Goal: Information Seeking & Learning: Learn about a topic

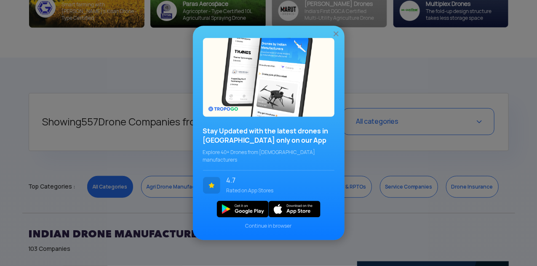
click at [406, 149] on div "Stay Updated with the latest drones in [GEOGRAPHIC_DATA] only on our App Explor…" at bounding box center [268, 133] width 537 height 266
click at [340, 35] on div "Stay Updated with the latest drones in [GEOGRAPHIC_DATA] only on our App Explor…" at bounding box center [269, 133] width 152 height 214
click at [332, 38] on img at bounding box center [336, 34] width 8 height 8
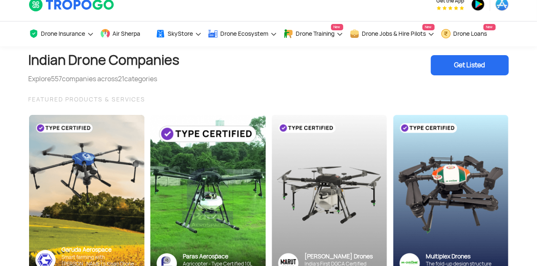
scroll to position [13, 0]
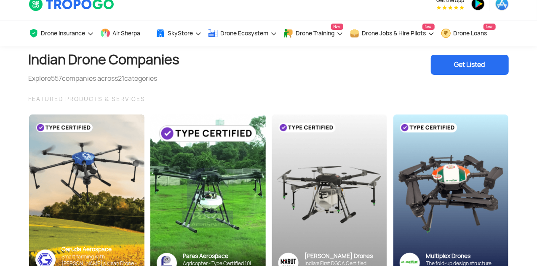
click at [488, 138] on img at bounding box center [450, 197] width 115 height 165
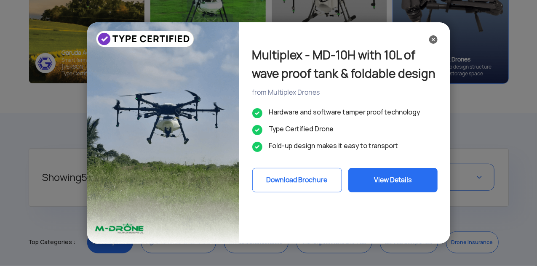
scroll to position [211, 0]
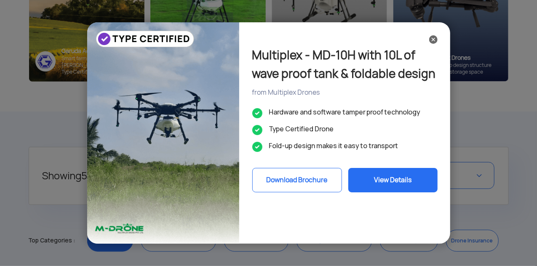
click at [458, 124] on div "Multiplex - MD-10H with 10L of wave proof tank & foldable design from Multiplex…" at bounding box center [268, 133] width 537 height 266
click at [431, 145] on div "Multiplex - MD-10H with 10L of wave proof tank & foldable design from Multiplex…" at bounding box center [268, 133] width 537 height 266
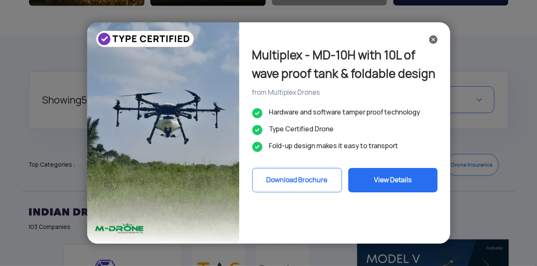
scroll to position [292, 0]
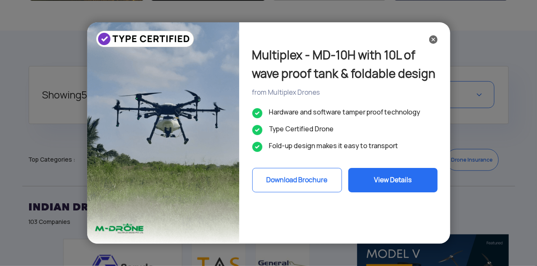
click at [406, 110] on div "Multiplex - MD-10H with 10L of wave proof tank & foldable design from Multiplex…" at bounding box center [268, 133] width 537 height 266
click at [423, 32] on div "Multiplex - MD-10H with 10L of wave proof tank & foldable design from Multiplex…" at bounding box center [268, 133] width 537 height 266
click at [415, 42] on div "Multiplex - MD-10H with 10L of wave proof tank & foldable design from Multiplex…" at bounding box center [268, 133] width 537 height 266
click at [409, 45] on div "Multiplex - MD-10H with 10L of wave proof tank & foldable design from Multiplex…" at bounding box center [268, 133] width 537 height 266
click at [417, 45] on div "Multiplex - MD-10H with 10L of wave proof tank & foldable design from Multiplex…" at bounding box center [268, 133] width 537 height 266
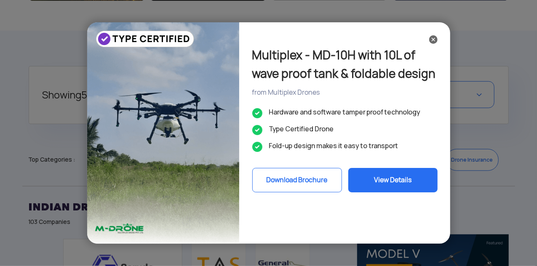
click at [419, 46] on div "Multiplex - MD-10H with 10L of wave proof tank & foldable design from Multiplex…" at bounding box center [268, 133] width 537 height 266
click at [381, 28] on div "Multiplex - MD-10H with 10L of wave proof tank & foldable design from Multiplex…" at bounding box center [268, 133] width 537 height 266
click at [395, 30] on div "Multiplex - MD-10H with 10L of wave proof tank & foldable design from Multiplex…" at bounding box center [268, 133] width 537 height 266
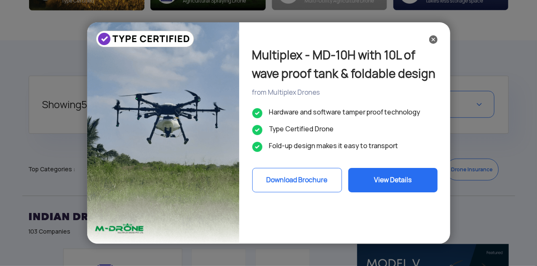
scroll to position [282, 0]
click at [385, 141] on ul "Hardware and software tamper proof technology Type Certified Drone Fold-up desi…" at bounding box center [344, 129] width 185 height 44
click at [380, 151] on li "Fold-up design makes it easy to transport" at bounding box center [344, 146] width 185 height 10
click at [377, 151] on li "Fold-up design makes it easy to transport" at bounding box center [344, 146] width 185 height 10
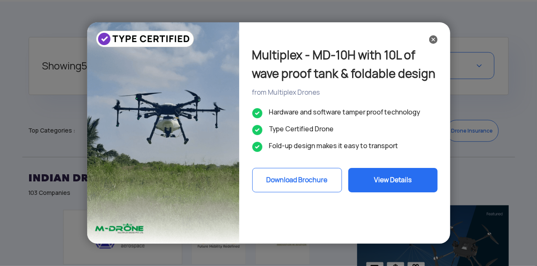
scroll to position [323, 0]
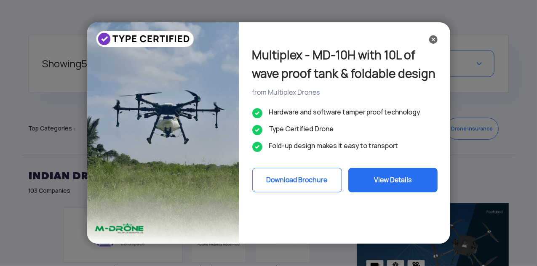
click at [382, 105] on div "Multiplex - MD-10H with 10L of wave proof tank & foldable design from Multiplex…" at bounding box center [345, 133] width 211 height 222
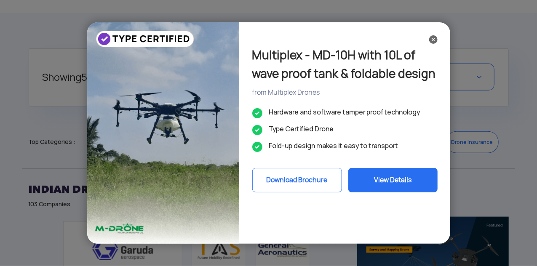
scroll to position [320, 0]
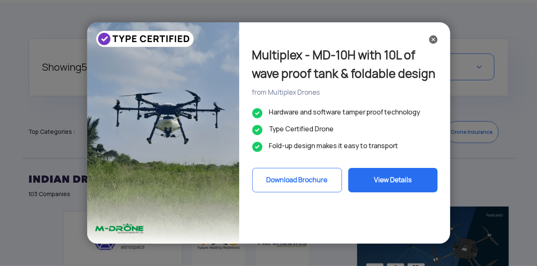
click at [383, 97] on div "from Multiplex Drones" at bounding box center [344, 92] width 185 height 9
click at [382, 97] on div "from Multiplex Drones" at bounding box center [344, 92] width 185 height 9
click at [380, 97] on div "from Multiplex Drones" at bounding box center [344, 92] width 185 height 9
click at [383, 97] on div "from Multiplex Drones" at bounding box center [344, 92] width 185 height 9
click at [388, 97] on div "from Multiplex Drones" at bounding box center [344, 92] width 185 height 9
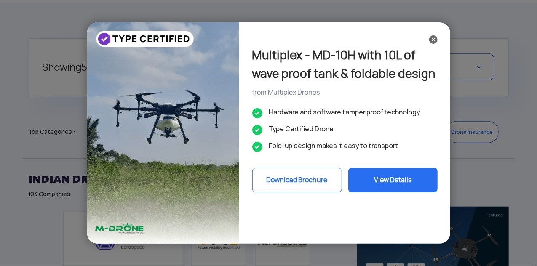
click at [444, 29] on div "Multiplex - MD-10H with 10L of wave proof tank & foldable design from Multiplex…" at bounding box center [268, 133] width 537 height 266
click at [497, 118] on div "Multiplex - MD-10H with 10L of wave proof tank & foldable design from Multiplex…" at bounding box center [268, 133] width 537 height 266
click at [447, 136] on div "Multiplex - MD-10H with 10L of wave proof tank & foldable design from Multiplex…" at bounding box center [268, 133] width 537 height 266
click at [79, 162] on div "Multiplex - MD-10H with 10L of wave proof tank & foldable design from Multiplex…" at bounding box center [268, 133] width 537 height 266
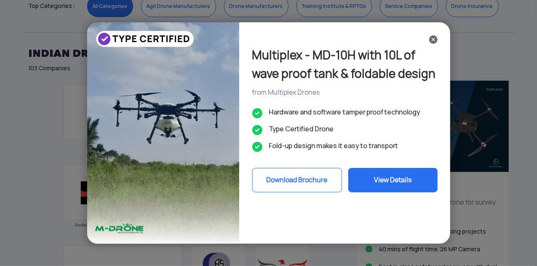
scroll to position [447, 0]
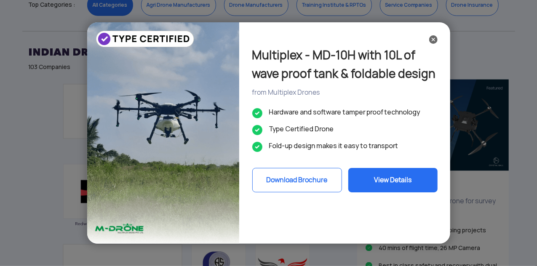
click at [348, 192] on button "View Details" at bounding box center [392, 180] width 89 height 24
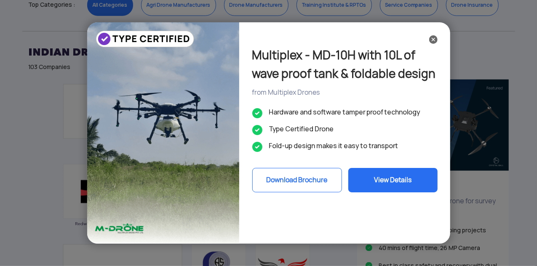
click at [348, 192] on button "View Details" at bounding box center [392, 180] width 89 height 24
click at [359, 192] on button "View Details" at bounding box center [392, 180] width 89 height 24
